Goal: Task Accomplishment & Management: Use online tool/utility

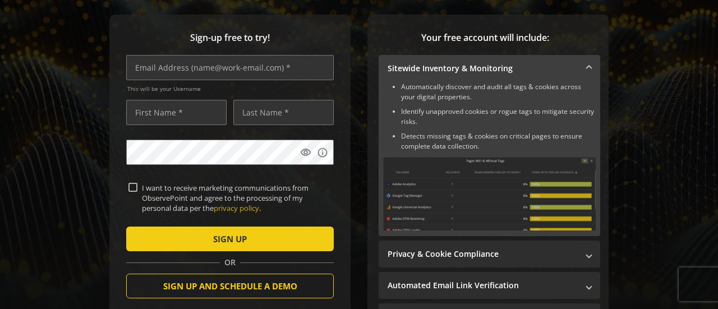
scroll to position [168, 0]
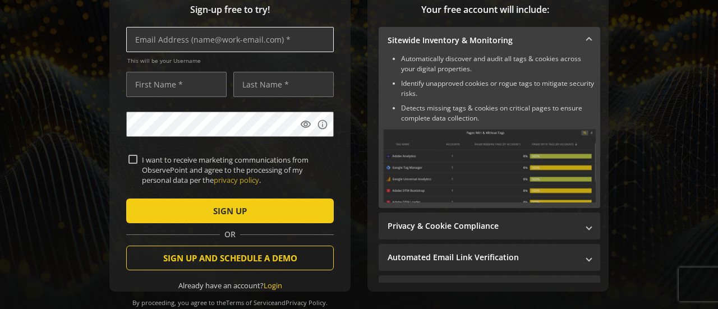
click at [226, 39] on input "text" at bounding box center [230, 39] width 208 height 25
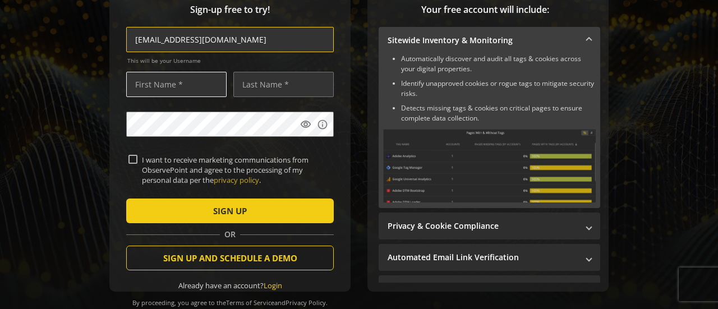
type input "[EMAIL_ADDRESS][DOMAIN_NAME]"
drag, startPoint x: 172, startPoint y: 90, endPoint x: 177, endPoint y: 91, distance: 5.7
click at [176, 91] on input "text" at bounding box center [176, 84] width 100 height 25
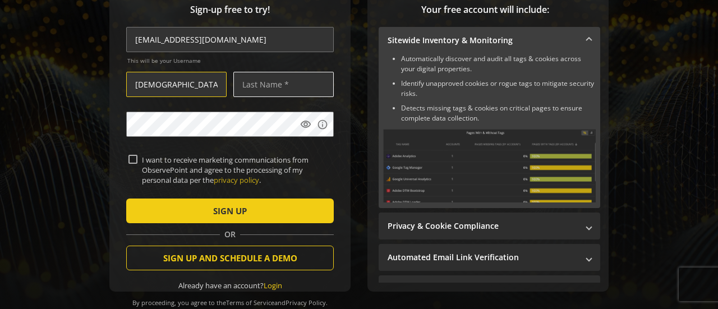
type input "[DEMOGRAPHIC_DATA]"
click at [247, 81] on input "text" at bounding box center [283, 84] width 100 height 25
type input "Nayak"
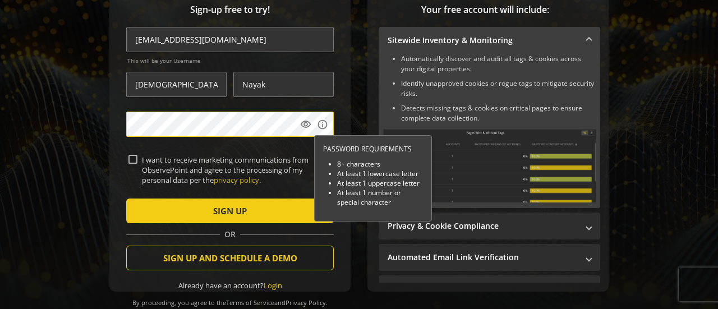
click at [132, 159] on input "I want to receive marketing communications from ObservePoint and agree to the p…" at bounding box center [132, 159] width 9 height 9
checkbox input "true"
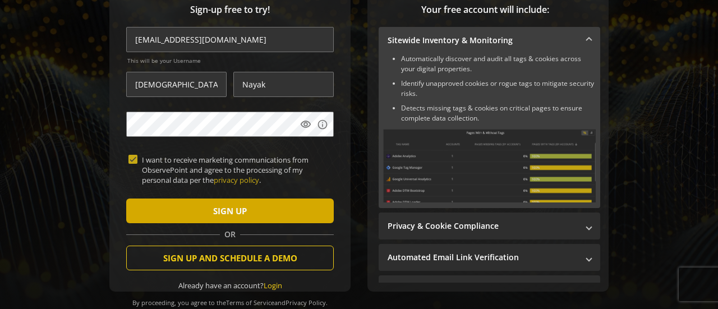
click at [213, 216] on span "SIGN UP" at bounding box center [230, 211] width 34 height 20
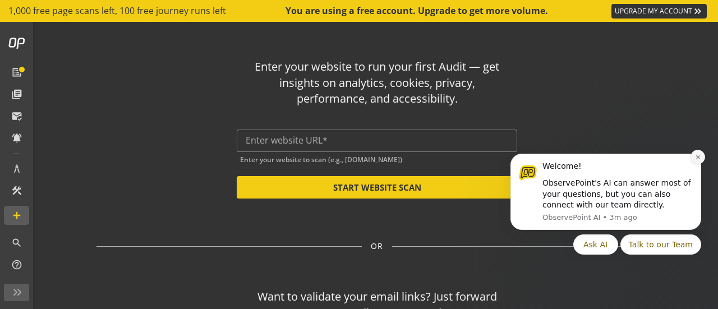
click at [700, 154] on icon "Dismiss notification" at bounding box center [698, 157] width 6 height 6
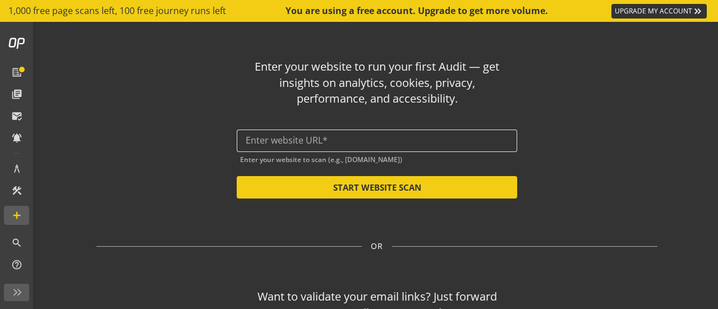
click at [360, 150] on div at bounding box center [377, 141] width 263 height 22
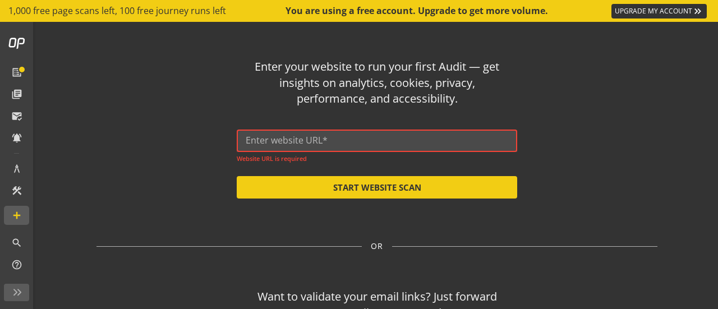
click at [302, 140] on input "text" at bounding box center [377, 140] width 263 height 11
paste input "[URL][DOMAIN_NAME]"
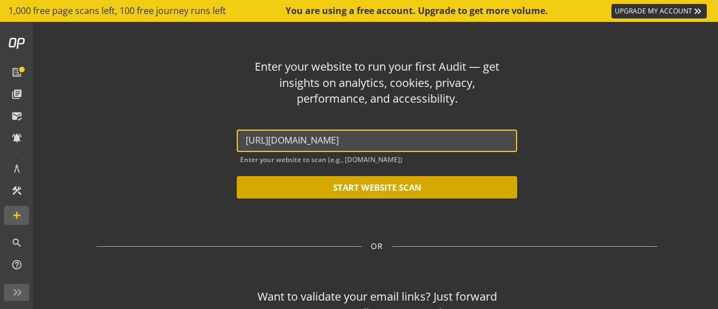
type input "[URL][DOMAIN_NAME]"
click at [387, 185] on button "START WEBSITE SCAN" at bounding box center [377, 187] width 281 height 22
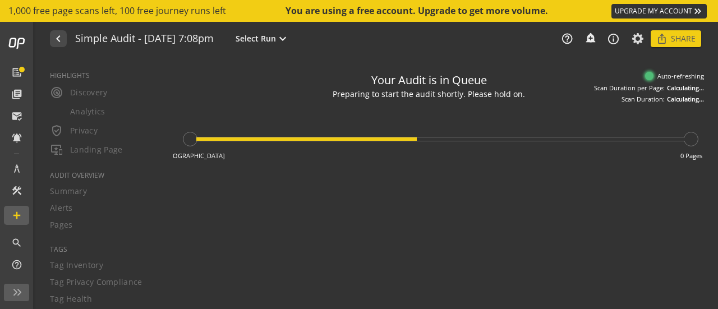
type textarea "Notes can include: -a description of what this audit is validating -changes in …"
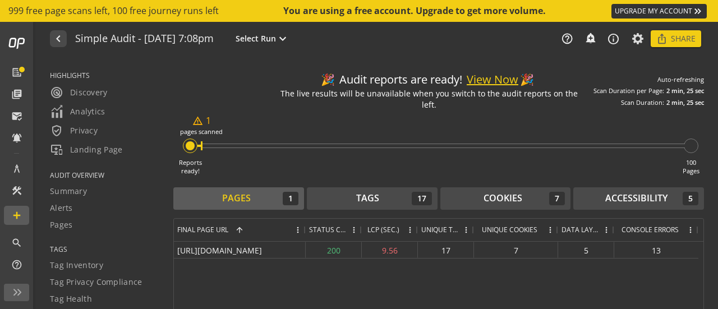
click at [362, 266] on div "[URL][DOMAIN_NAME] 200 9.56 17 7 5 13" at bounding box center [439, 286] width 530 height 89
click at [76, 95] on span "radar Discovery" at bounding box center [79, 92] width 58 height 13
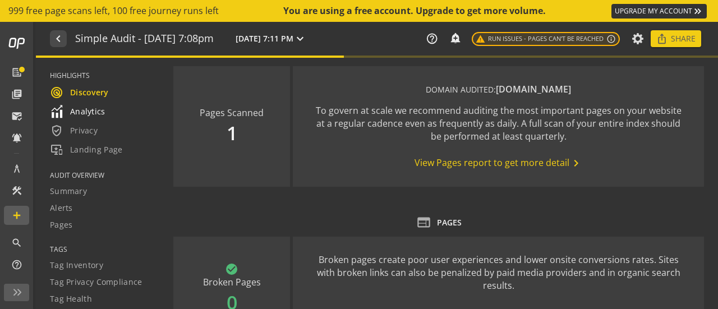
click at [90, 115] on span "Analytics" at bounding box center [78, 111] width 56 height 13
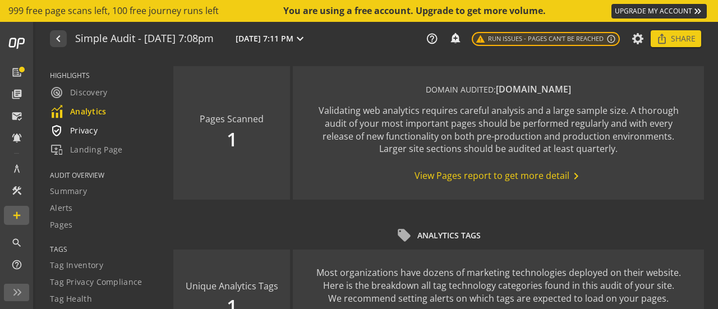
click at [94, 128] on span "verified_user Privacy" at bounding box center [74, 130] width 48 height 13
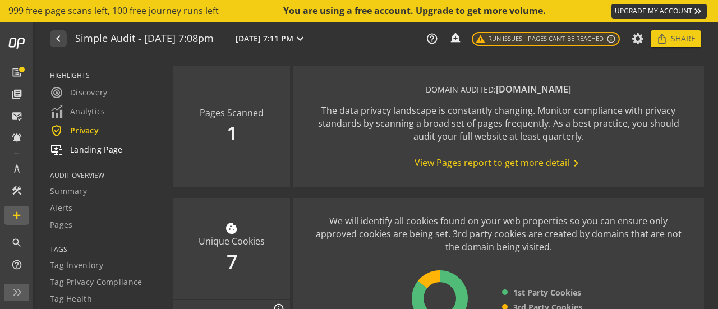
click at [82, 146] on span "important_devices Landing Page" at bounding box center [86, 149] width 73 height 13
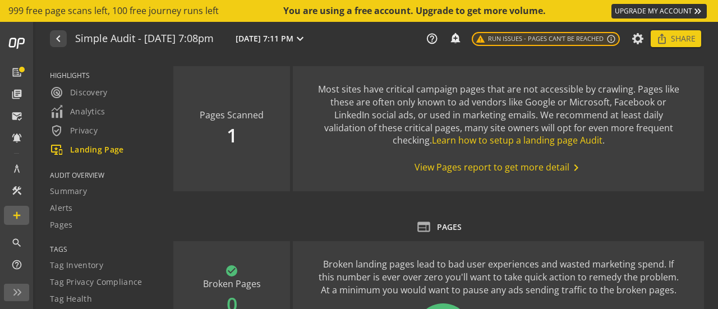
click at [81, 174] on span "AUDIT OVERVIEW" at bounding box center [104, 176] width 109 height 10
click at [62, 194] on span "Summary" at bounding box center [68, 191] width 37 height 11
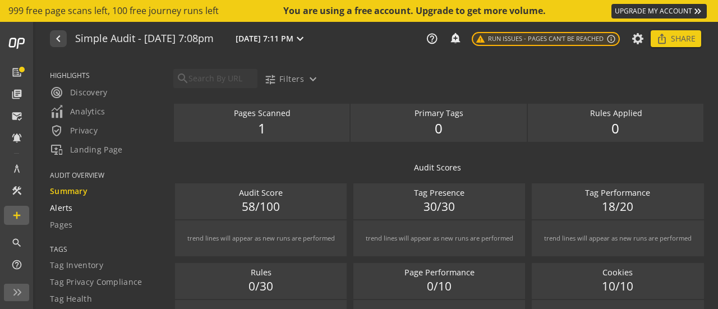
click at [65, 209] on span "Alerts" at bounding box center [61, 208] width 23 height 11
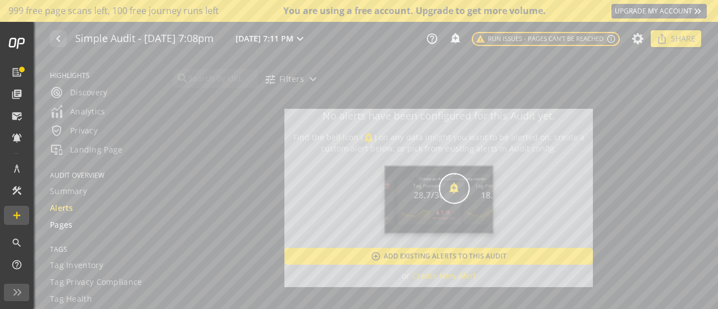
click at [68, 224] on span "Pages" at bounding box center [61, 224] width 23 height 11
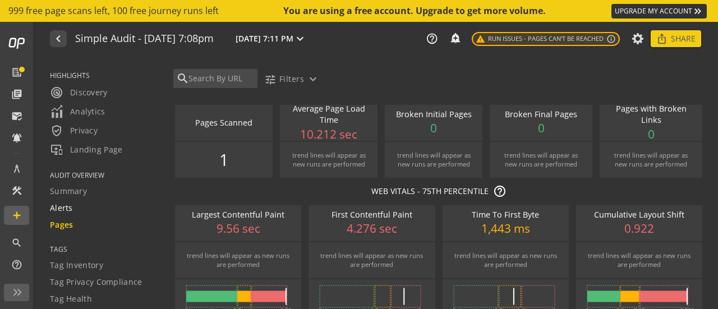
click at [63, 211] on span "Alerts" at bounding box center [61, 208] width 23 height 11
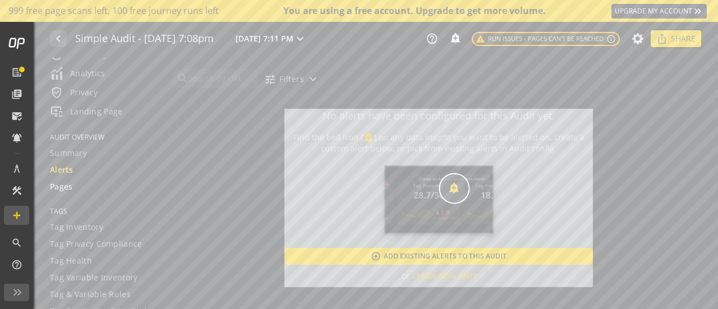
scroll to position [56, 0]
click at [71, 207] on span "Tag Inventory" at bounding box center [76, 209] width 53 height 11
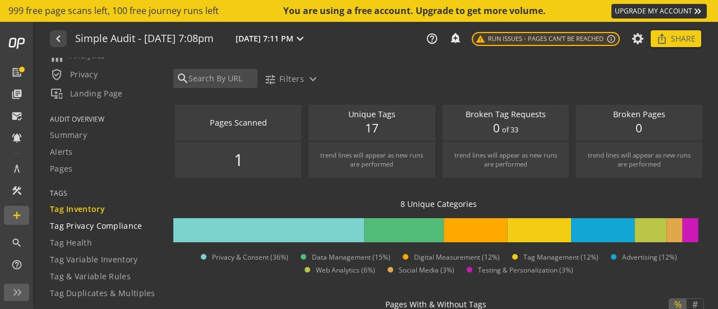
click at [74, 227] on span "Tag Privacy Compliance" at bounding box center [96, 226] width 93 height 11
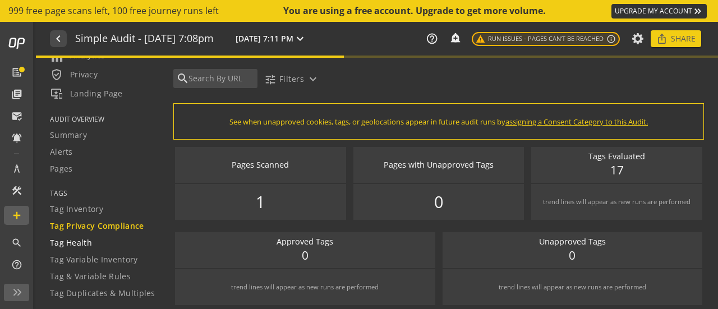
click at [77, 244] on span "Tag Health" at bounding box center [71, 242] width 42 height 11
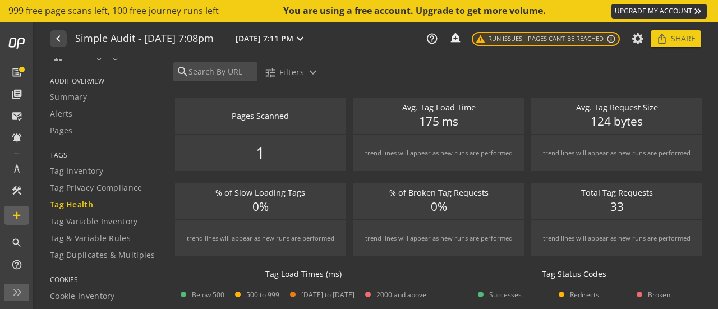
scroll to position [112, 0]
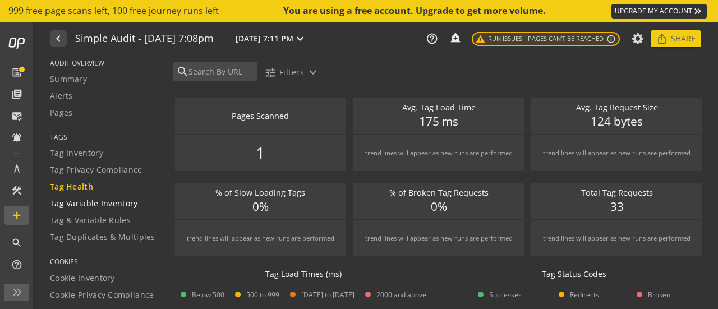
click at [86, 202] on span "Tag Variable Inventory" at bounding box center [94, 203] width 88 height 11
